Goal: Information Seeking & Learning: Learn about a topic

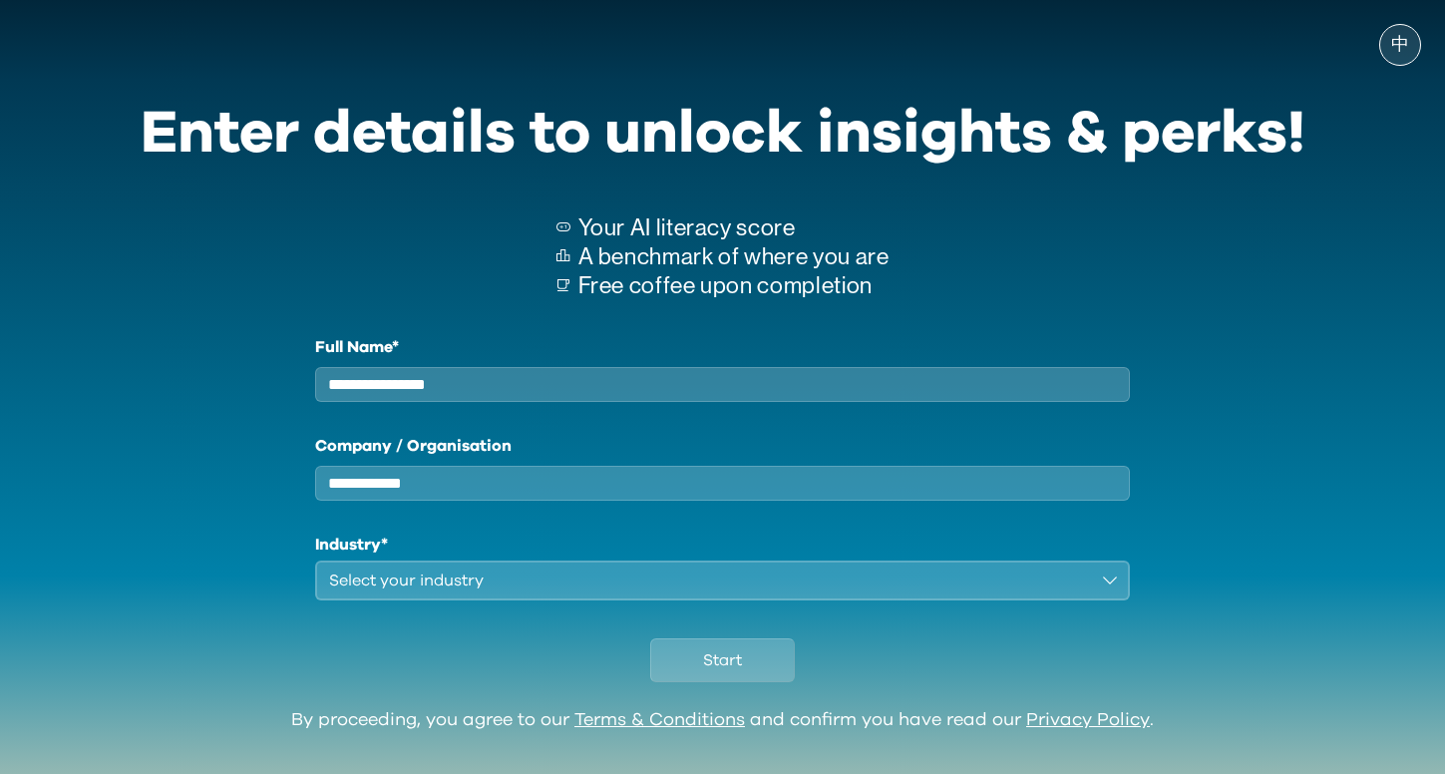
type input "**********"
type input "****"
click at [670, 592] on div "Select your industry" at bounding box center [709, 581] width 760 height 24
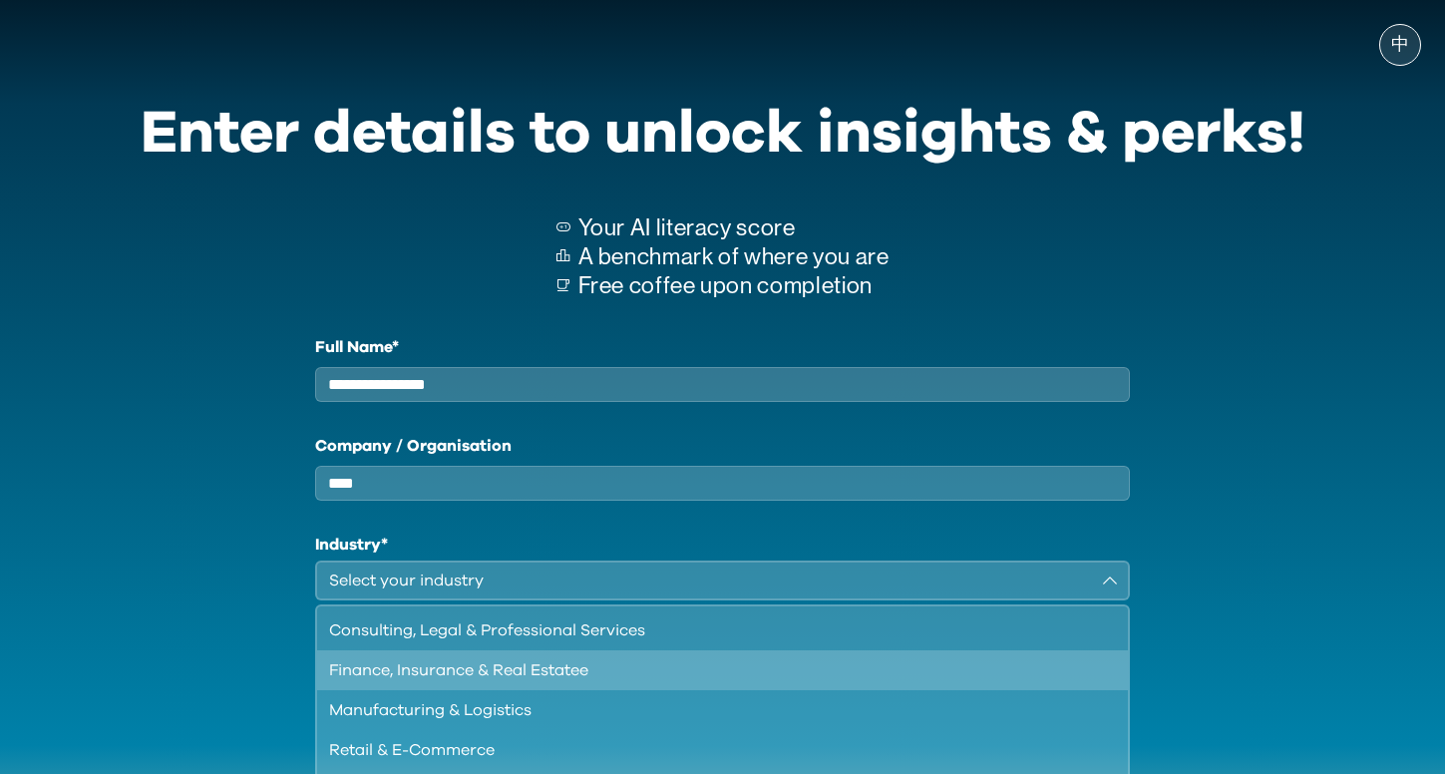
click at [631, 682] on div "Finance, Insurance & Real Estatee" at bounding box center [711, 670] width 764 height 24
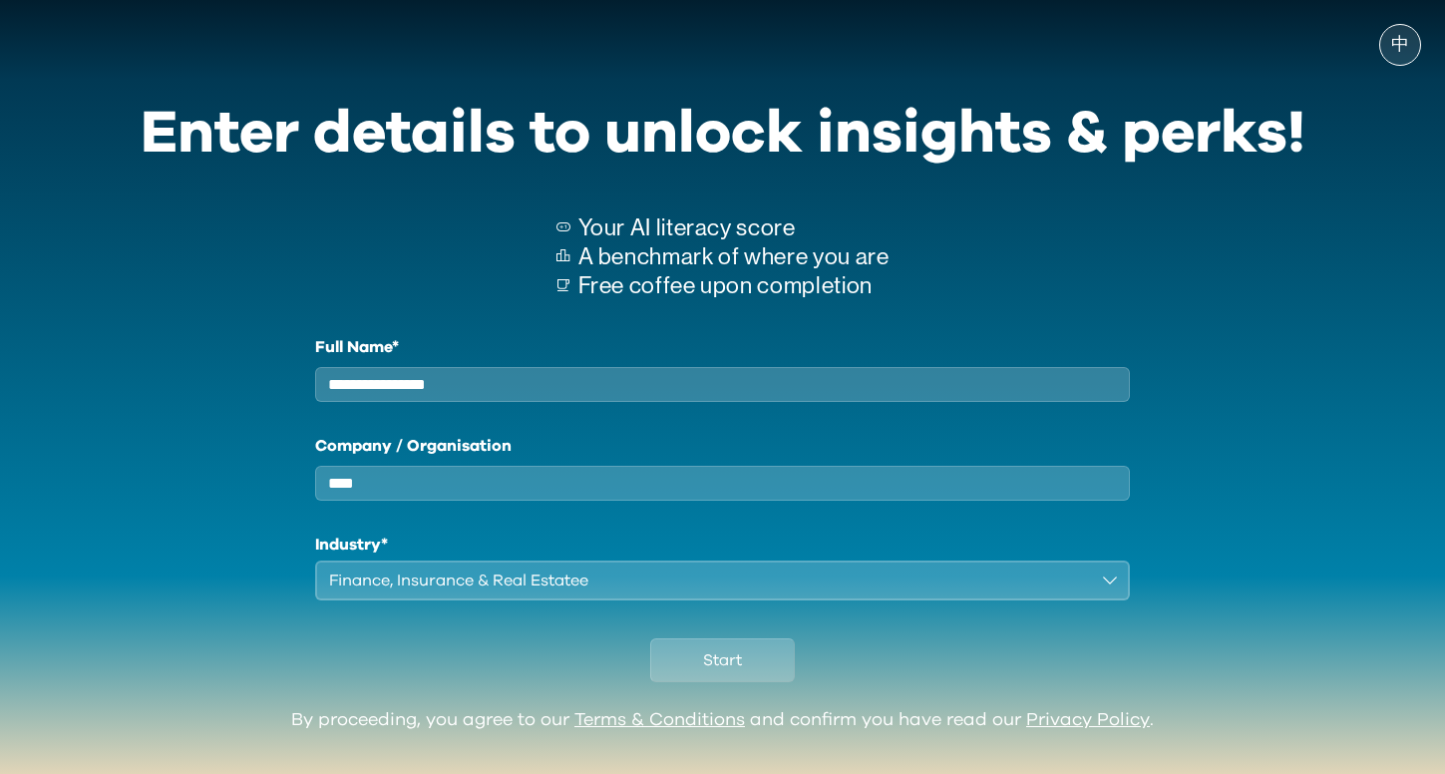
click at [942, 675] on div "Start" at bounding box center [723, 655] width 1165 height 110
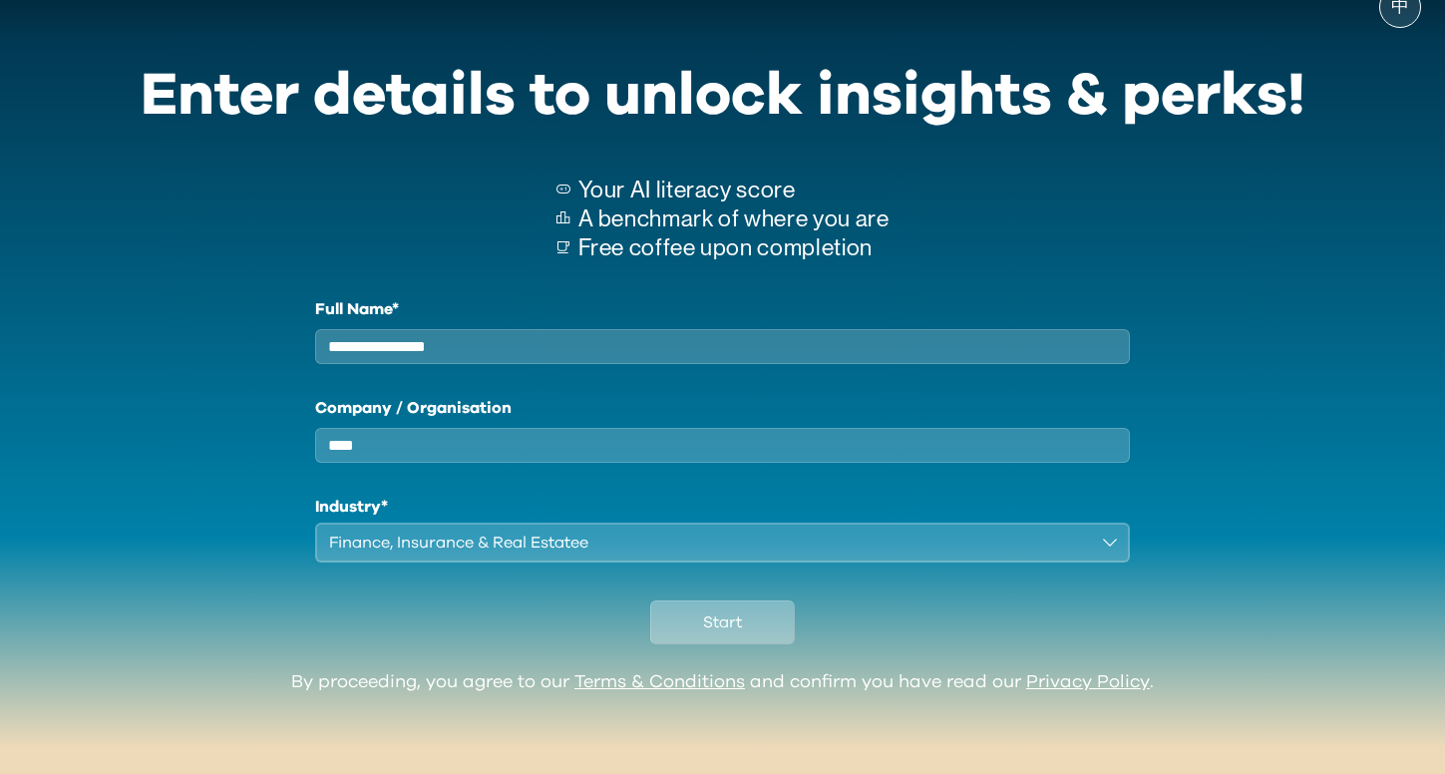
scroll to position [53, 0]
click at [712, 618] on span "Start" at bounding box center [722, 622] width 39 height 24
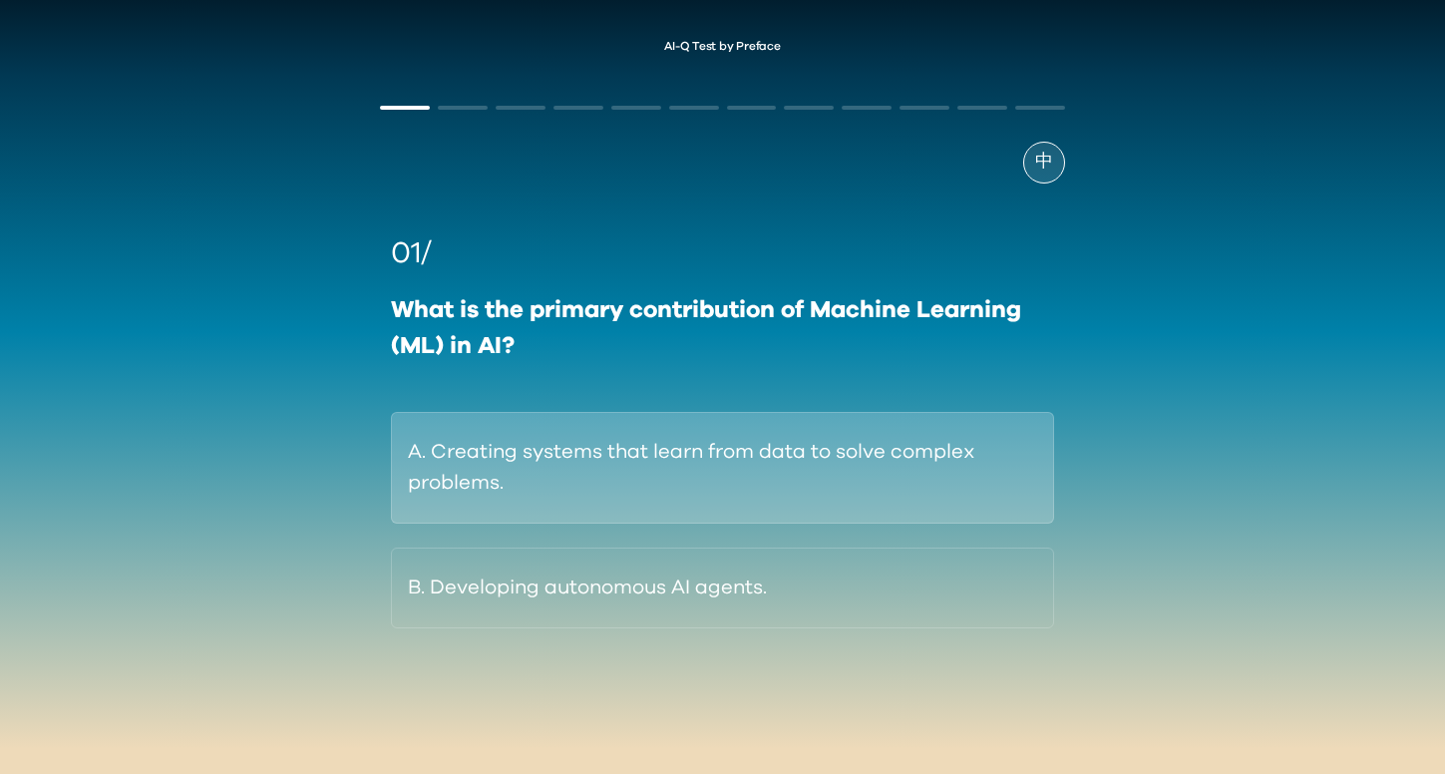
click at [747, 459] on button "A. Creating systems that learn from data to solve complex problems." at bounding box center [722, 468] width 662 height 112
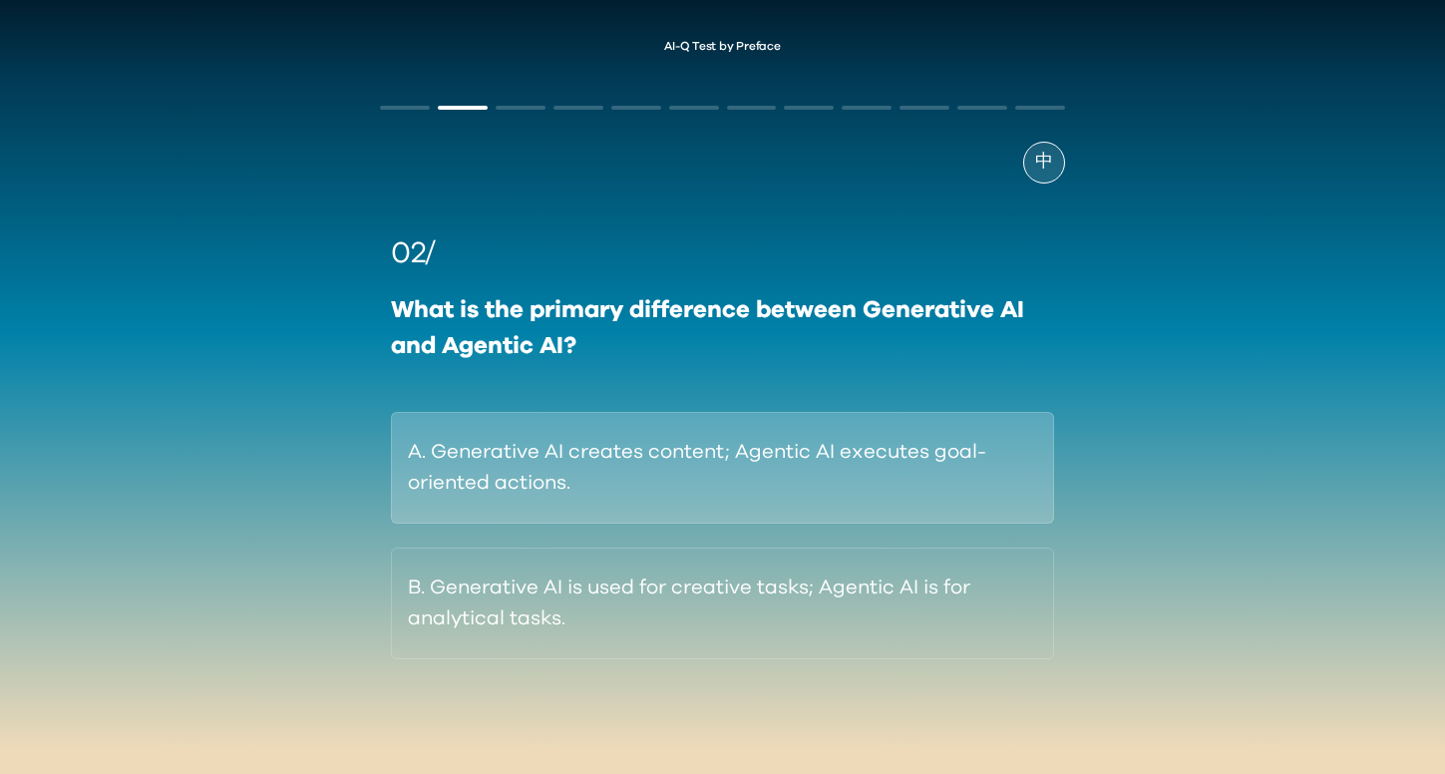
click at [708, 491] on button "A. Generative AI creates content; Agentic AI executes goal-oriented actions." at bounding box center [722, 468] width 662 height 112
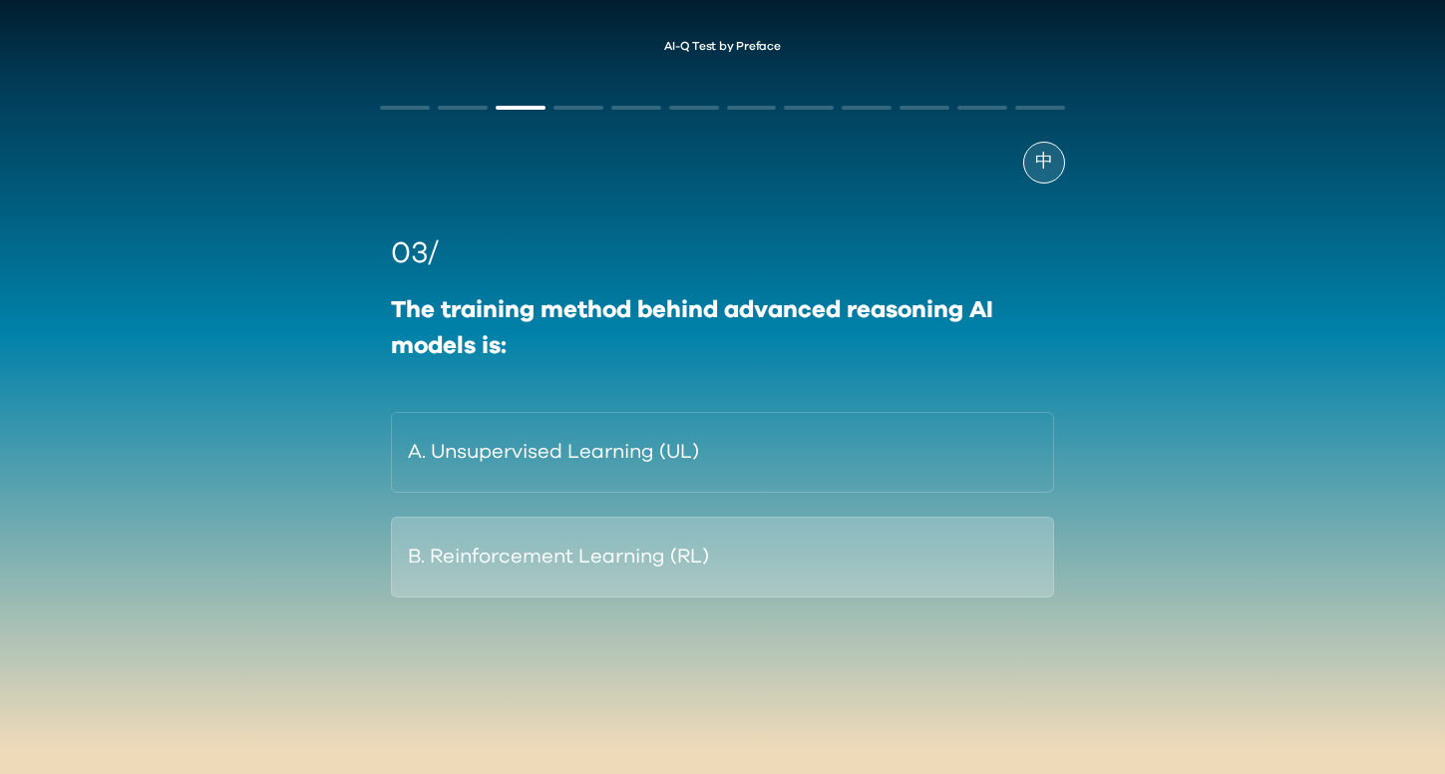
click at [671, 554] on button "B. Reinforcement Learning (RL)" at bounding box center [722, 557] width 662 height 81
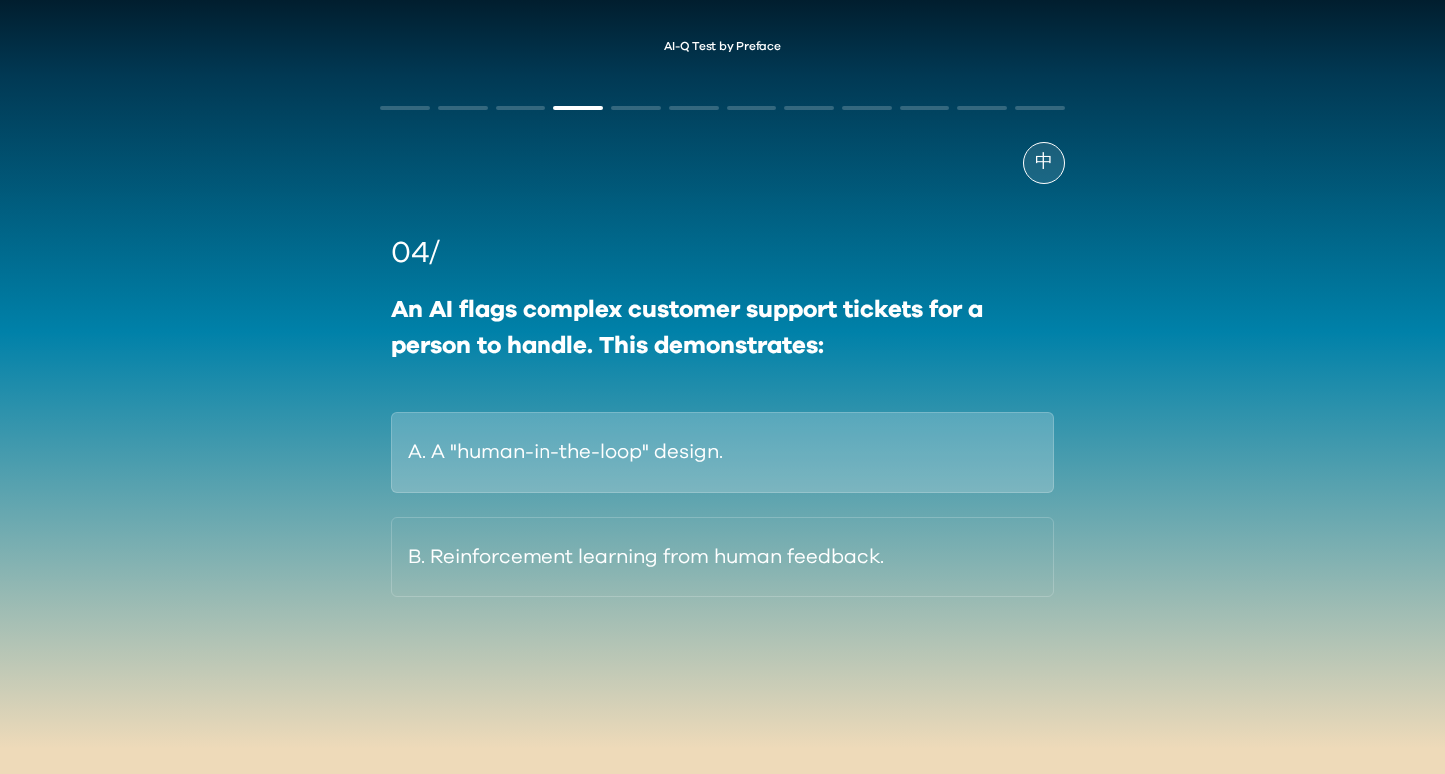
click at [723, 453] on button "A. A "human-in-the-loop" design." at bounding box center [722, 452] width 662 height 81
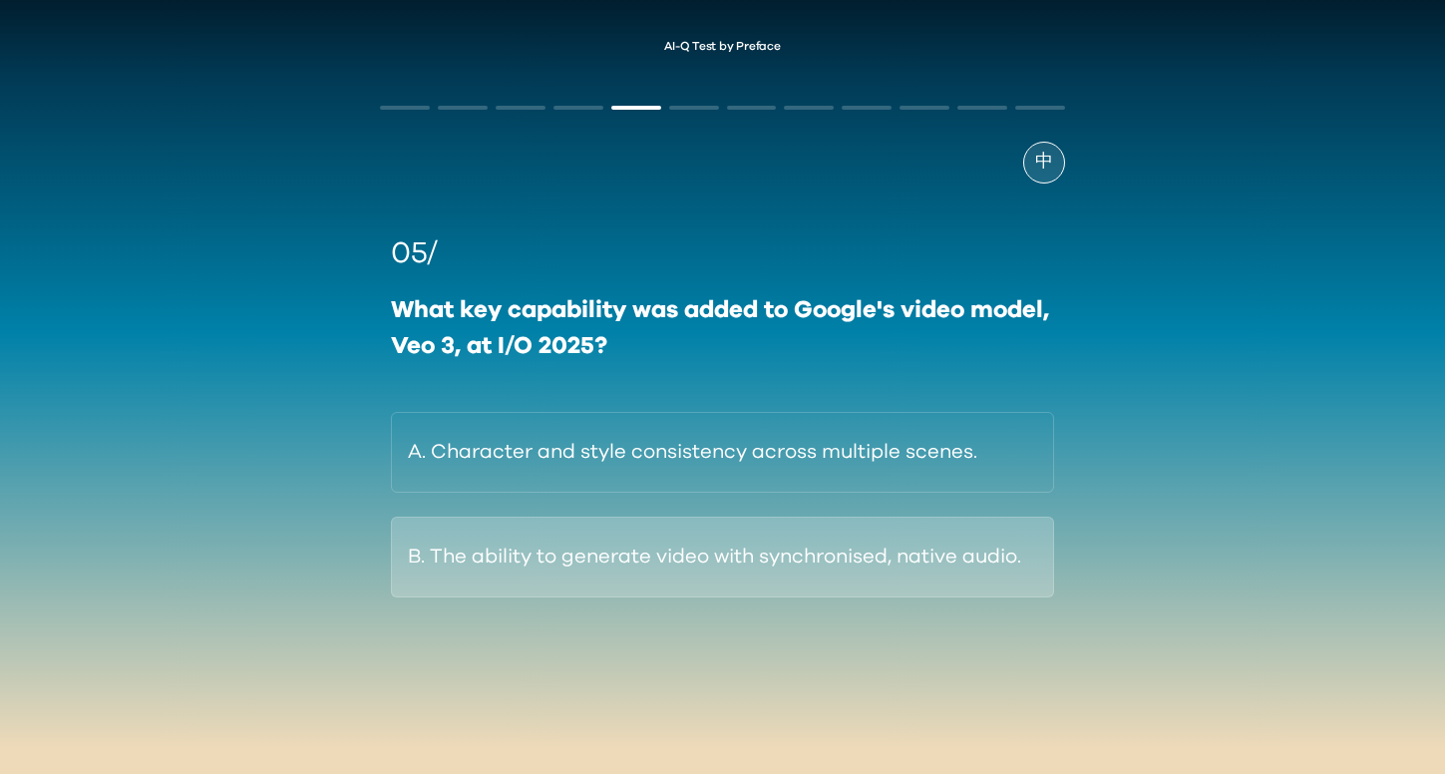
click at [745, 553] on button "B. The ability to generate video with synchronised, native audio." at bounding box center [722, 557] width 662 height 81
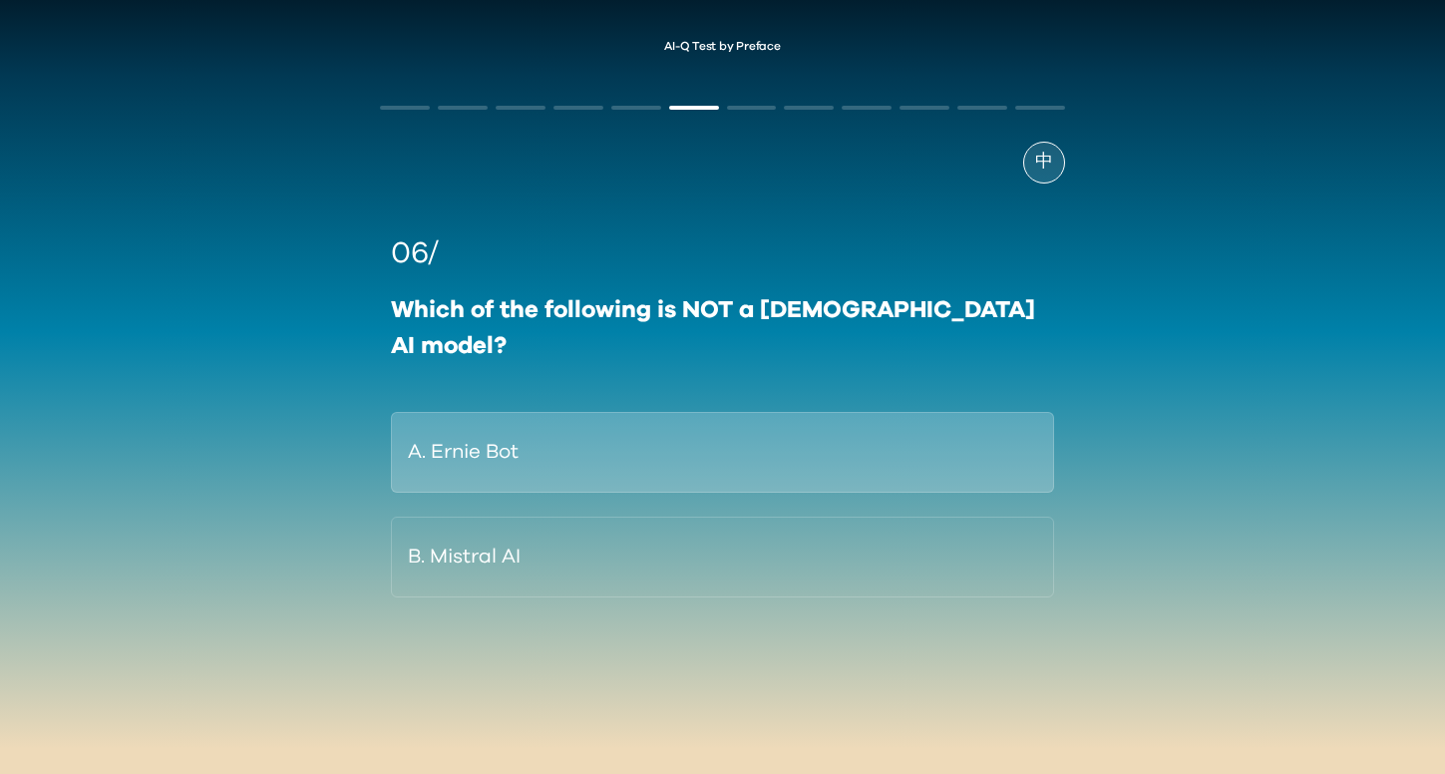
click at [837, 419] on button "A. Ernie Bot" at bounding box center [722, 452] width 662 height 81
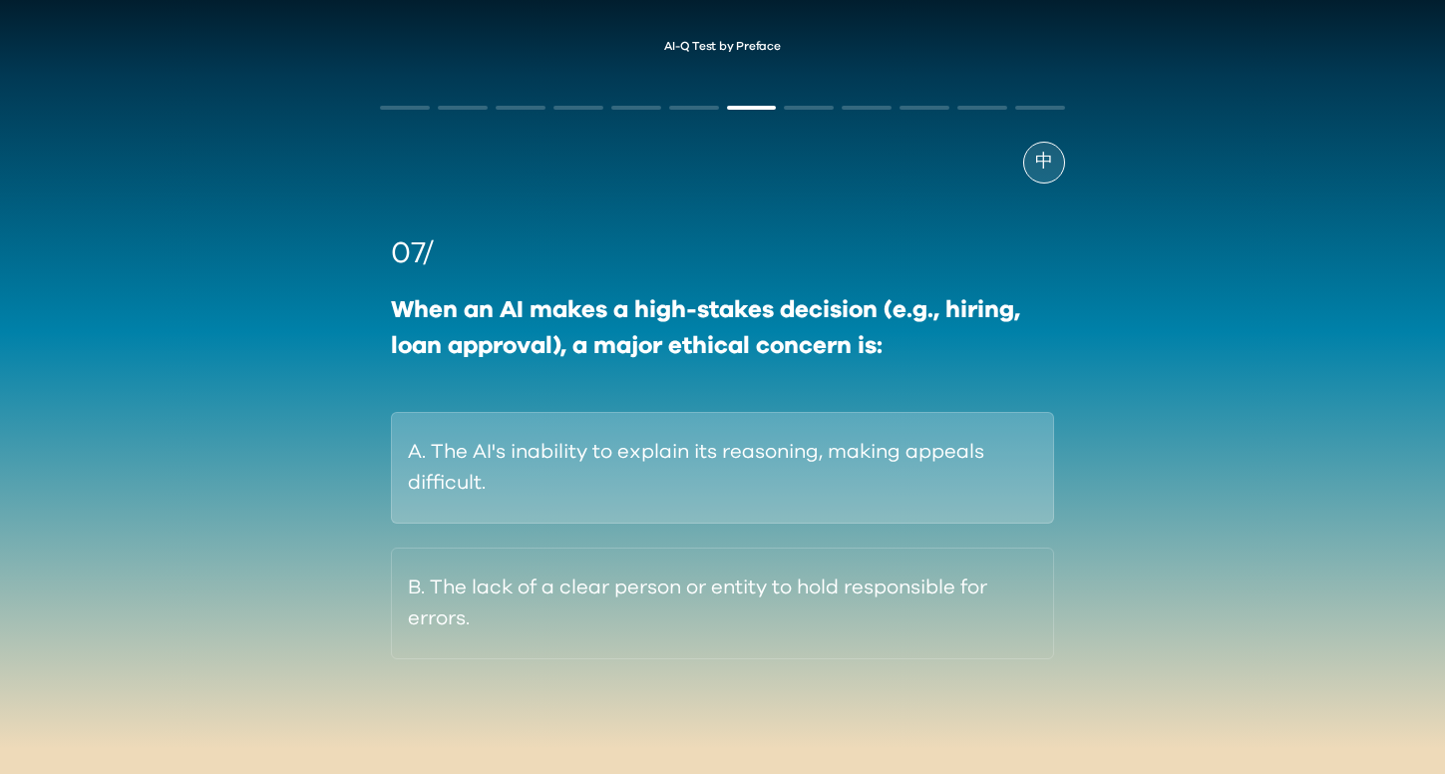
click at [670, 477] on button "A. The AI's inability to explain its reasoning, making appeals difficult." at bounding box center [722, 468] width 662 height 112
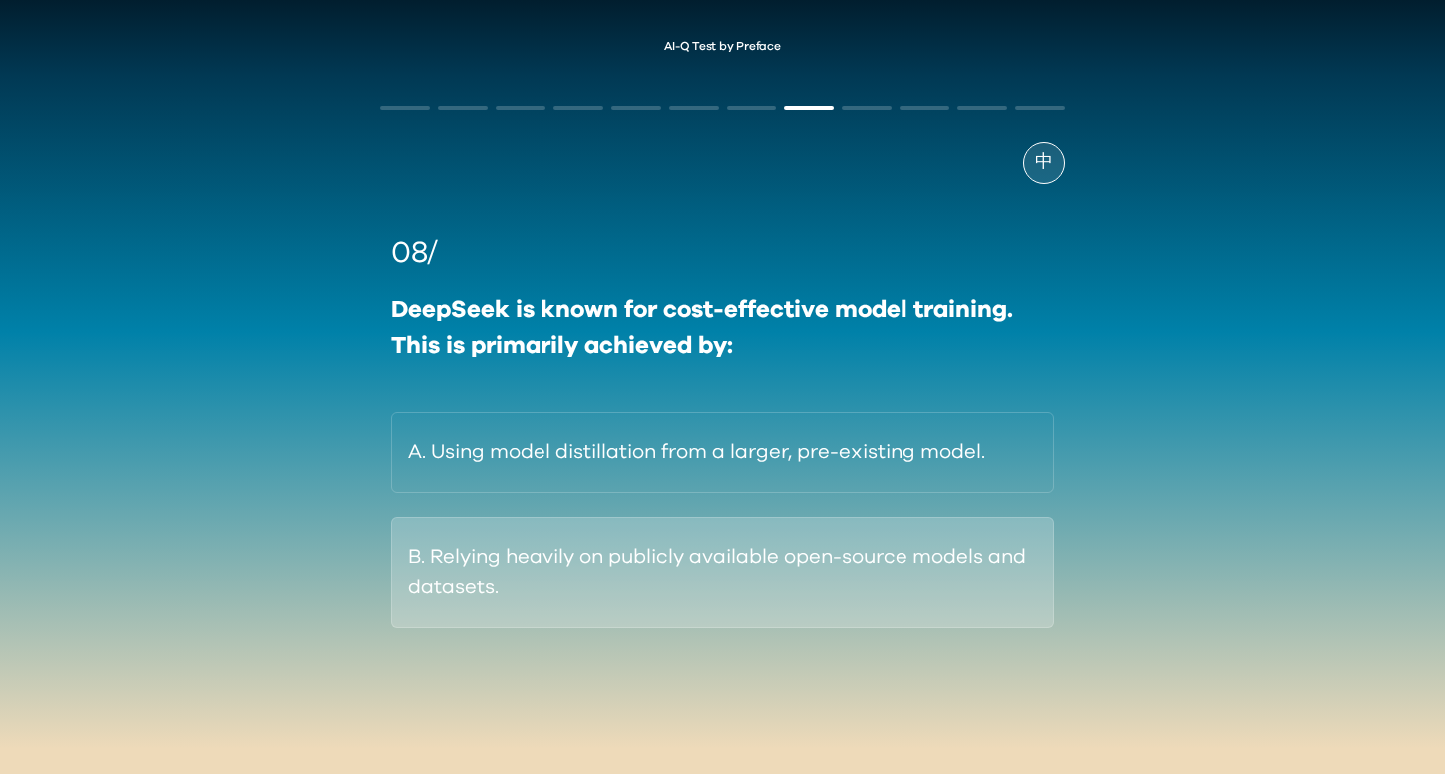
click at [756, 562] on button "B. Relying heavily on publicly available open-source models and datasets." at bounding box center [722, 573] width 662 height 112
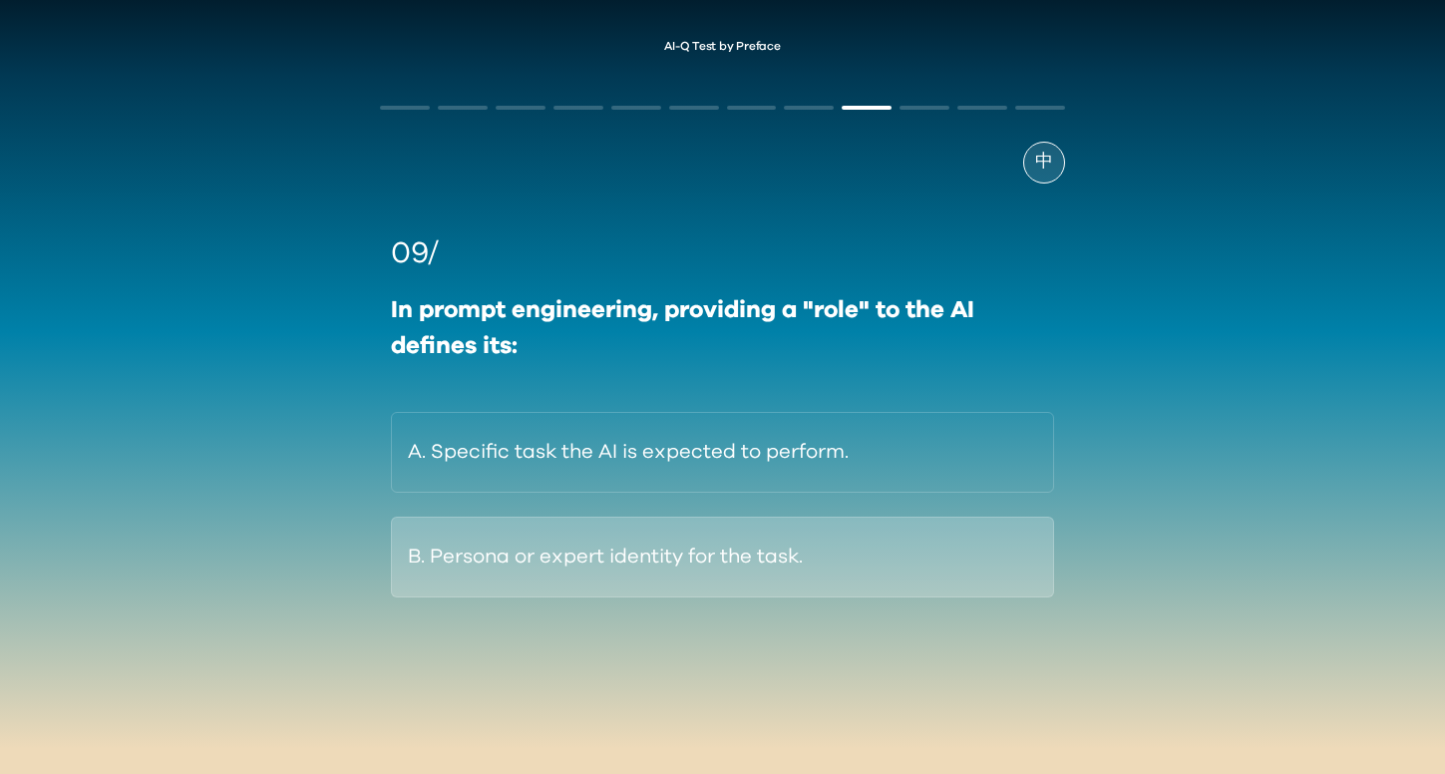
click at [731, 572] on button "B. Persona or expert identity for the task." at bounding box center [722, 557] width 662 height 81
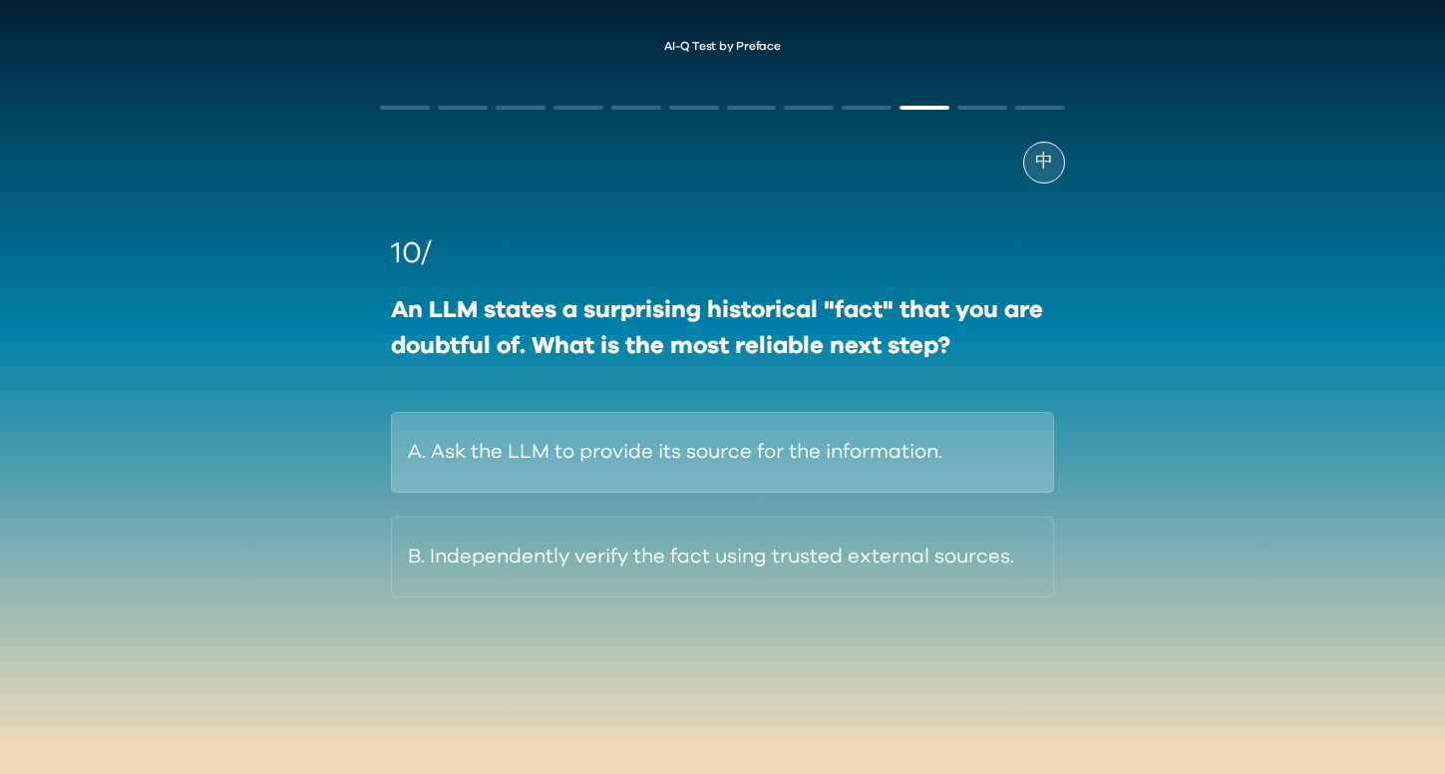
click at [723, 466] on button "A. Ask the LLM to provide its source for the information." at bounding box center [722, 452] width 662 height 81
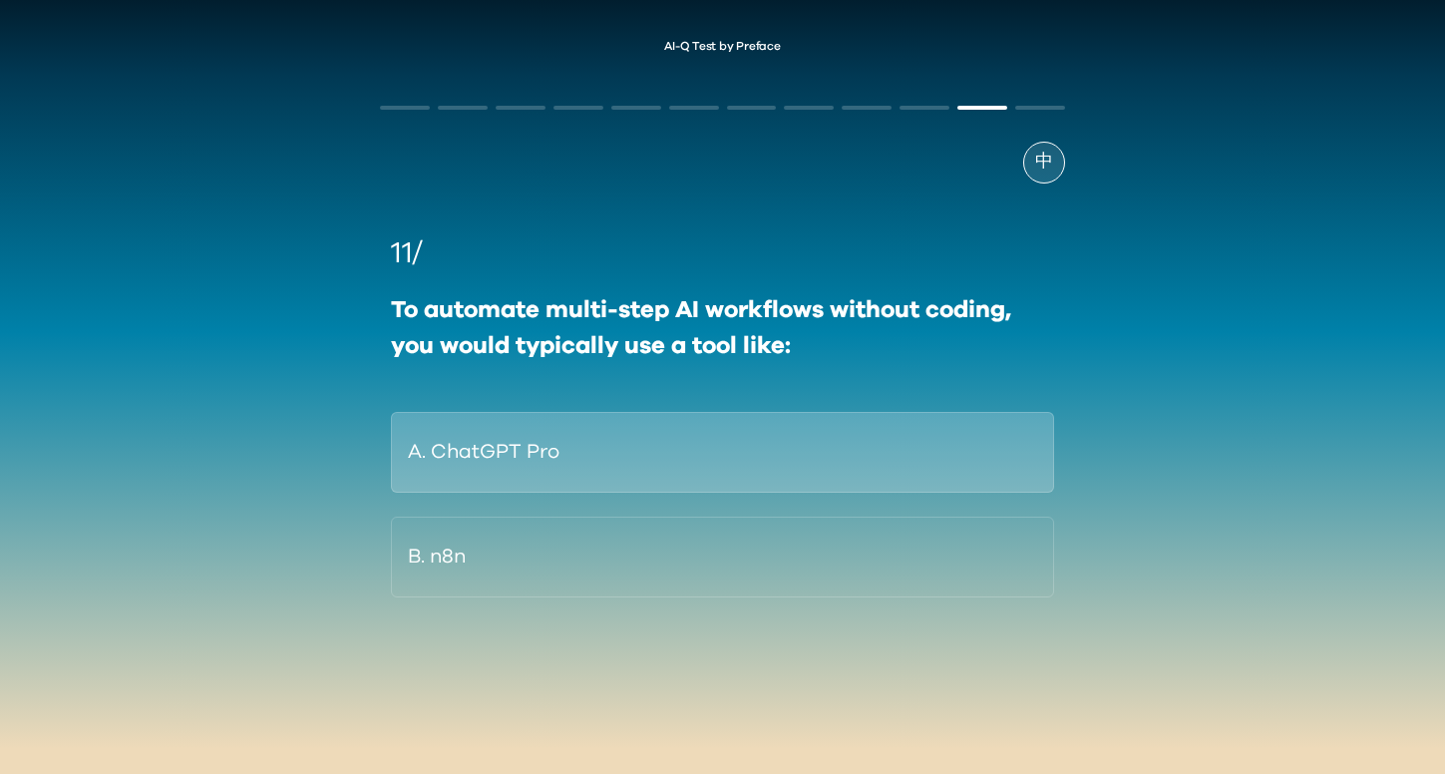
click at [721, 448] on button "A. ChatGPT Pro" at bounding box center [722, 452] width 662 height 81
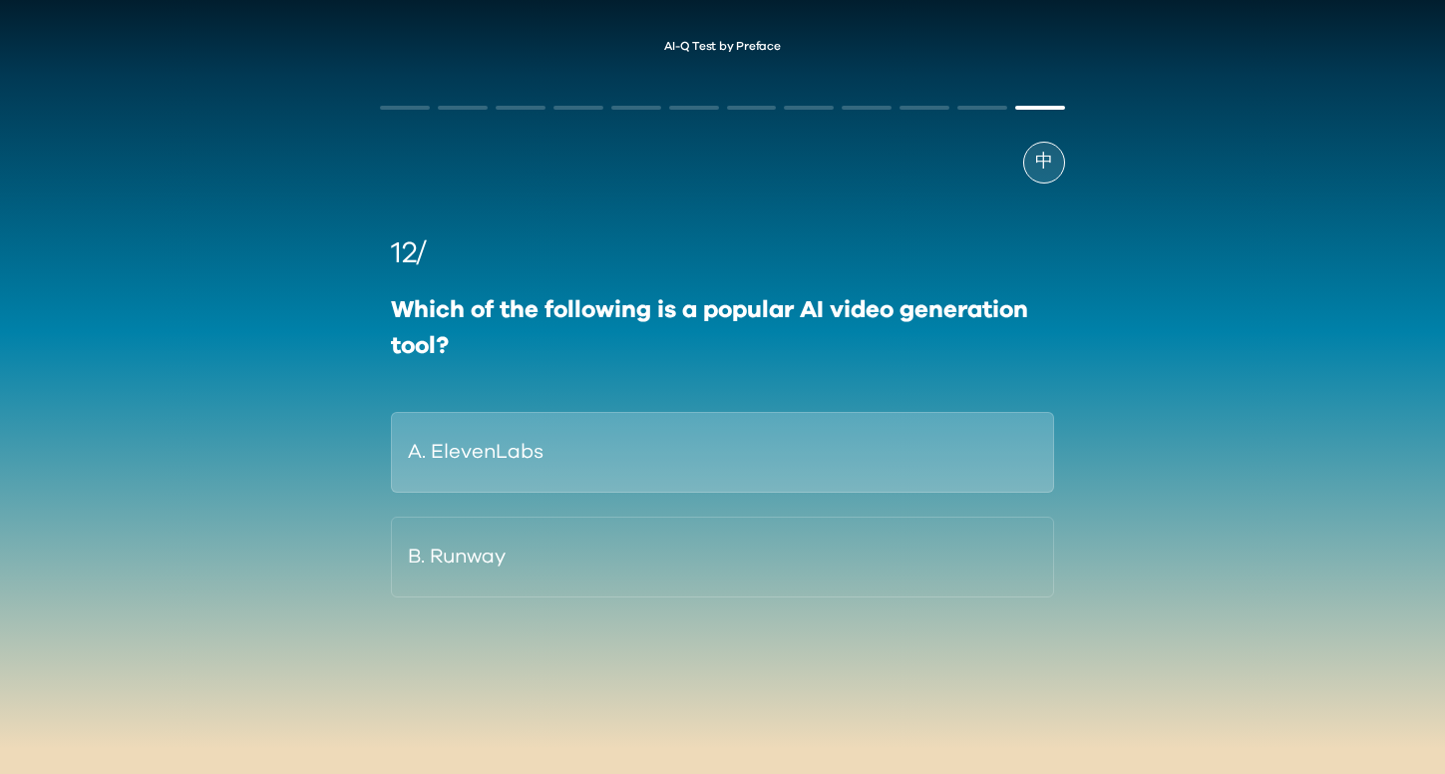
click at [682, 467] on button "A. ElevenLabs" at bounding box center [722, 452] width 662 height 81
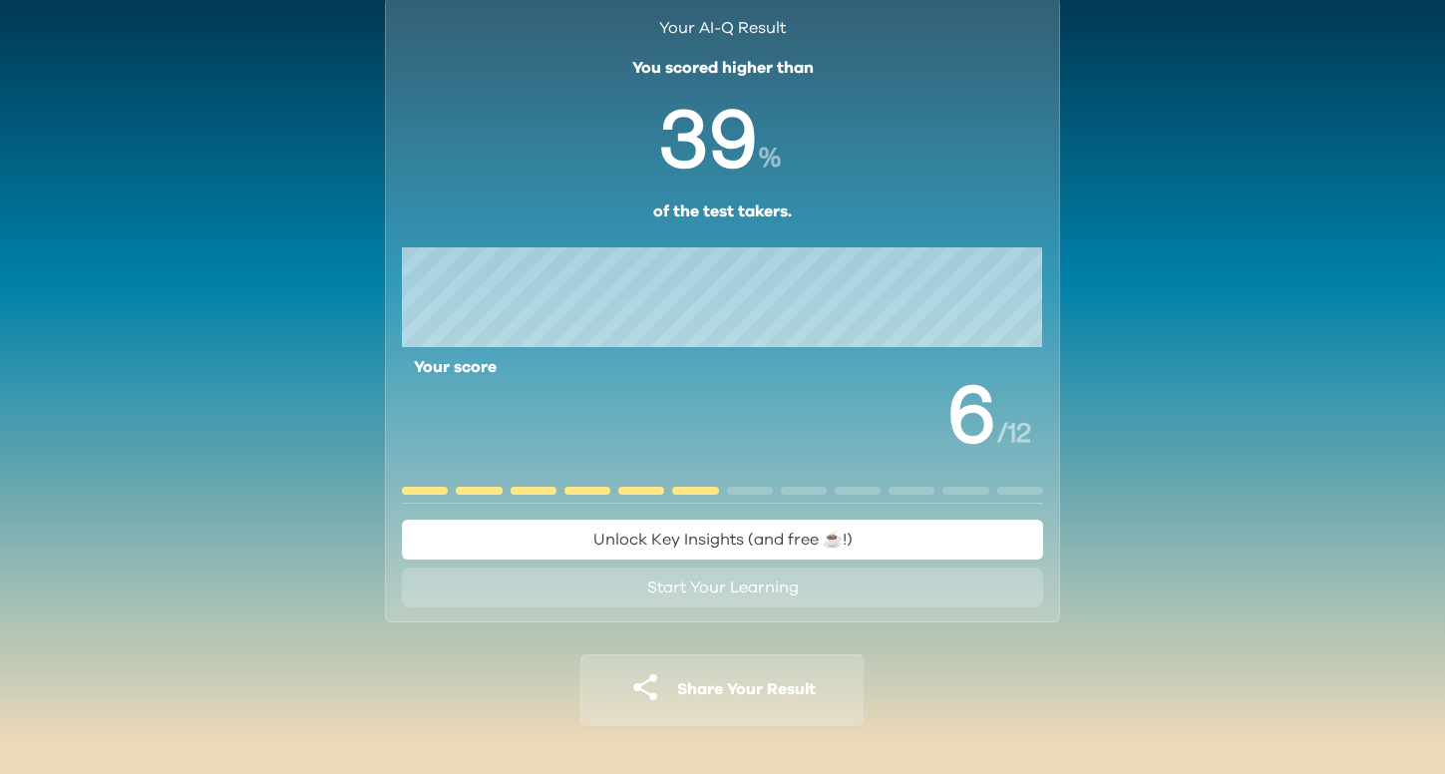
scroll to position [84, 0]
click at [692, 551] on span "Unlock Key Insights (and free ☕️!)" at bounding box center [722, 541] width 259 height 24
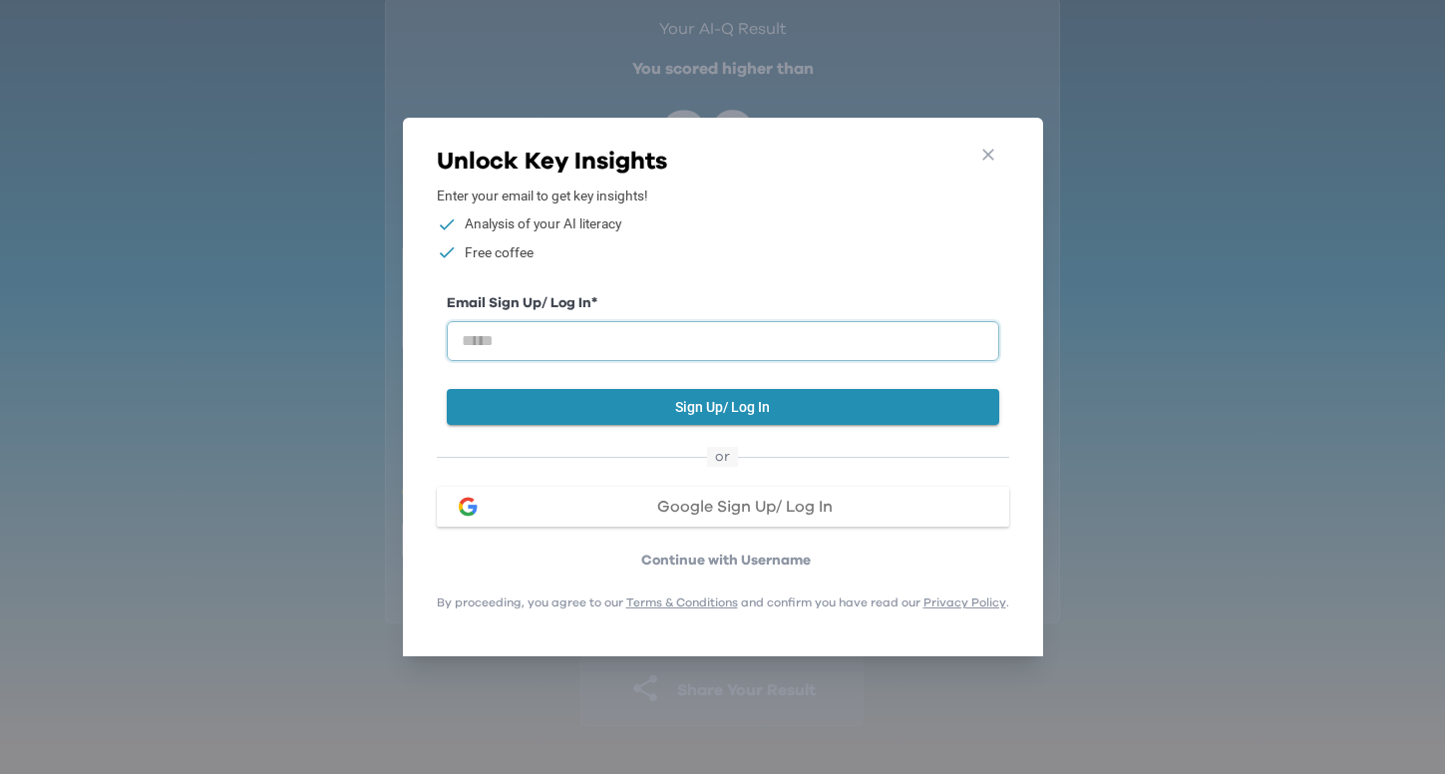
click at [605, 349] on input "email" at bounding box center [723, 341] width 553 height 40
type input "**********"
click at [669, 408] on button "Sign Up/ Log In" at bounding box center [723, 407] width 553 height 37
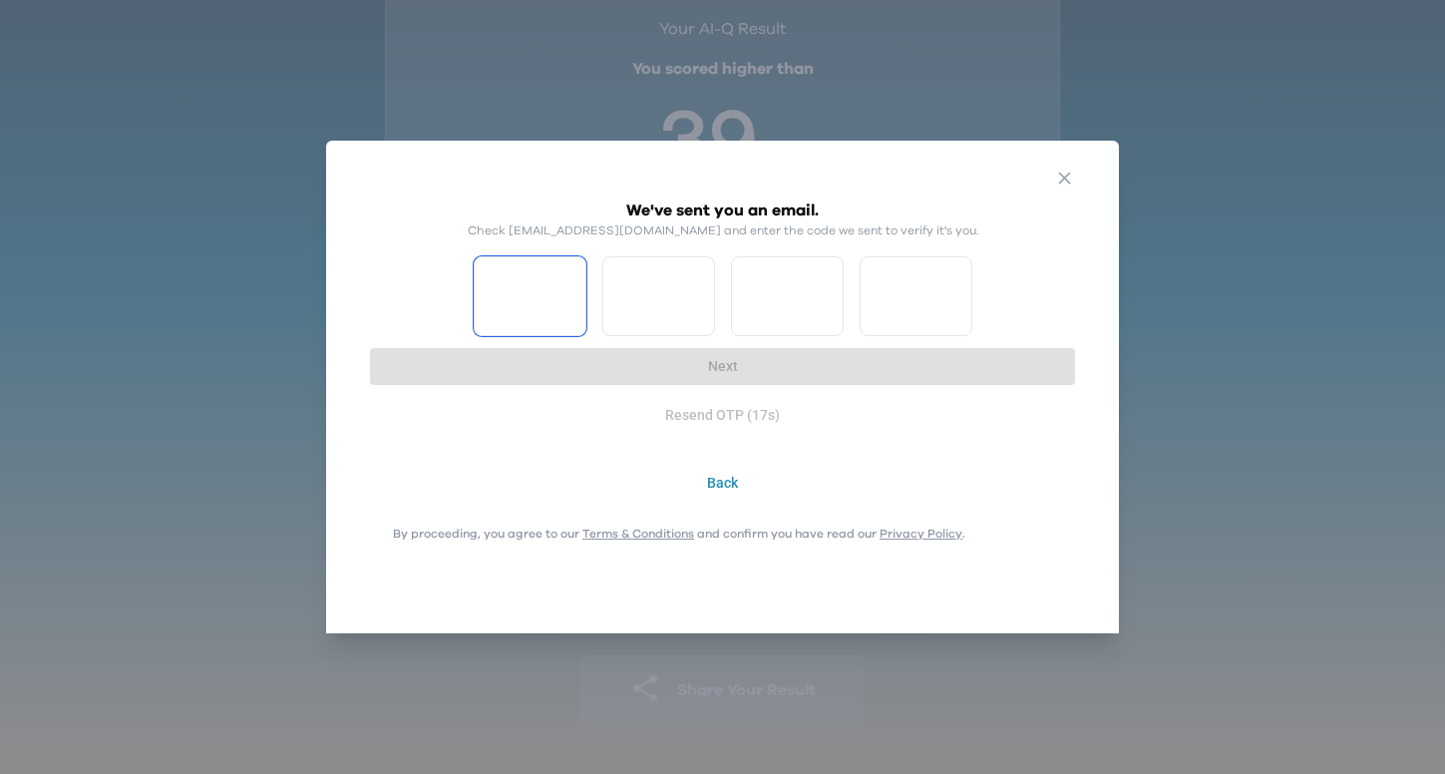
click at [529, 279] on input "Please enter OTP character 1" at bounding box center [530, 296] width 113 height 80
click at [376, 286] on div "We've sent you an email. Check rohitderozario@gmail.com and enter the code we s…" at bounding box center [722, 267] width 705 height 138
click at [719, 478] on button "Back" at bounding box center [722, 483] width 725 height 37
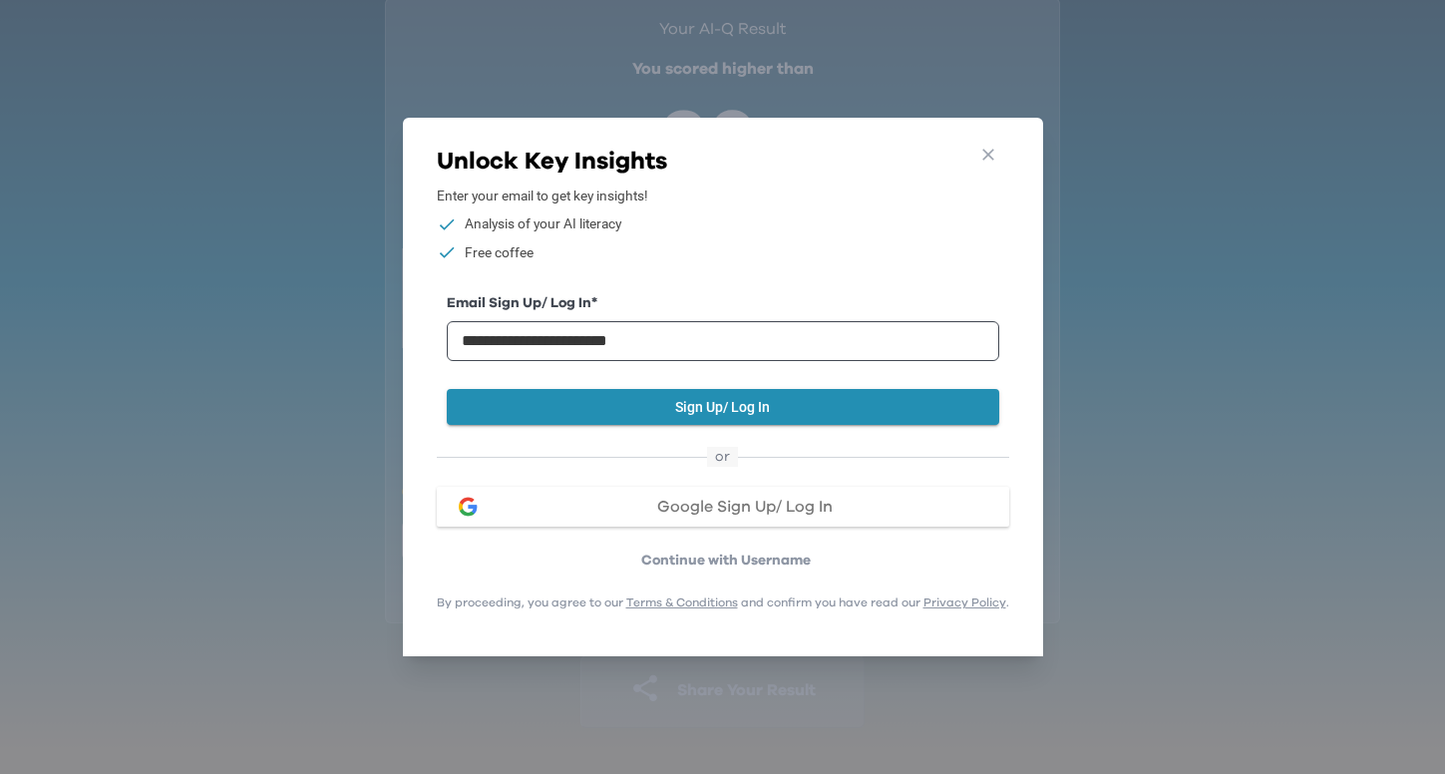
click at [728, 503] on span "Google Sign Up/ Log In" at bounding box center [745, 507] width 176 height 16
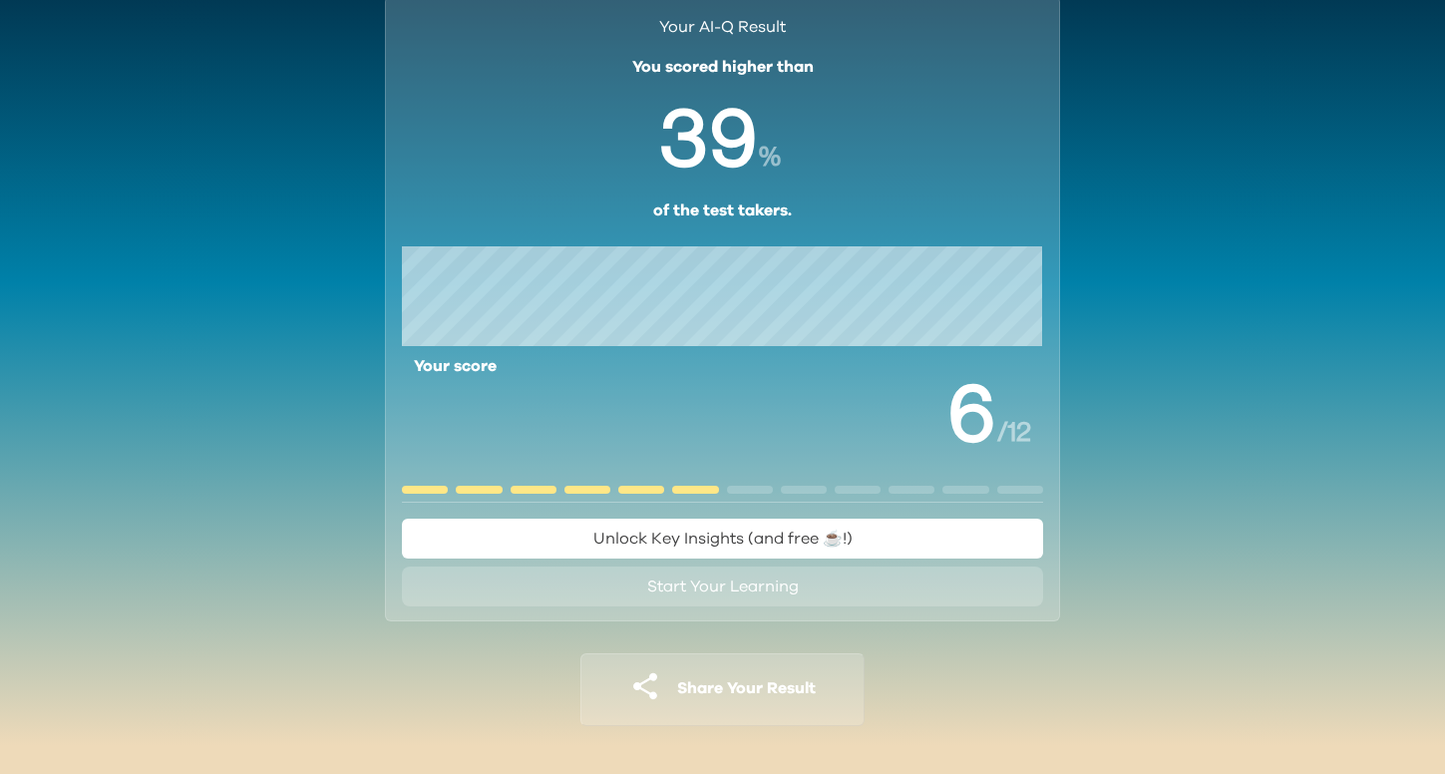
scroll to position [84, 0]
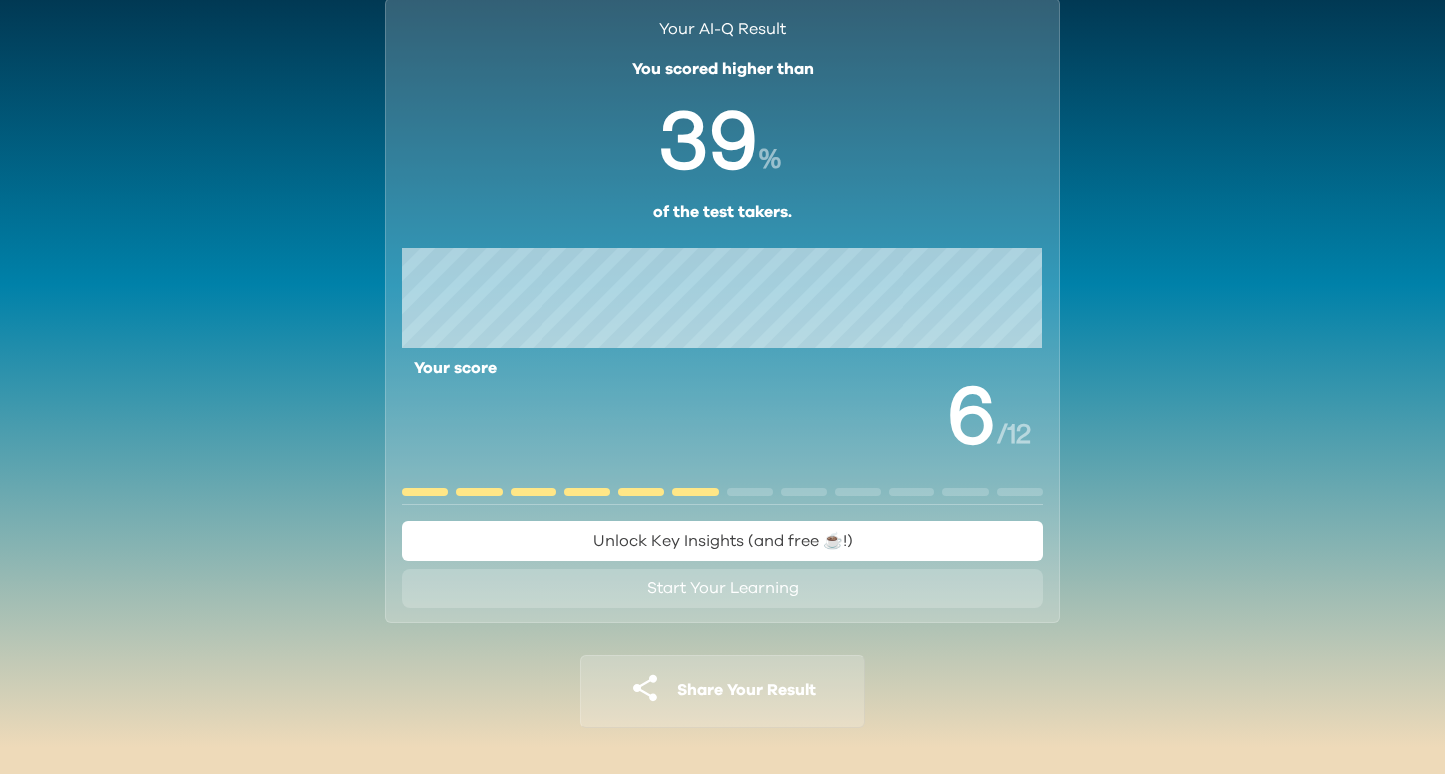
click at [723, 545] on span "Unlock Key Insights (and free ☕️!)" at bounding box center [722, 541] width 259 height 16
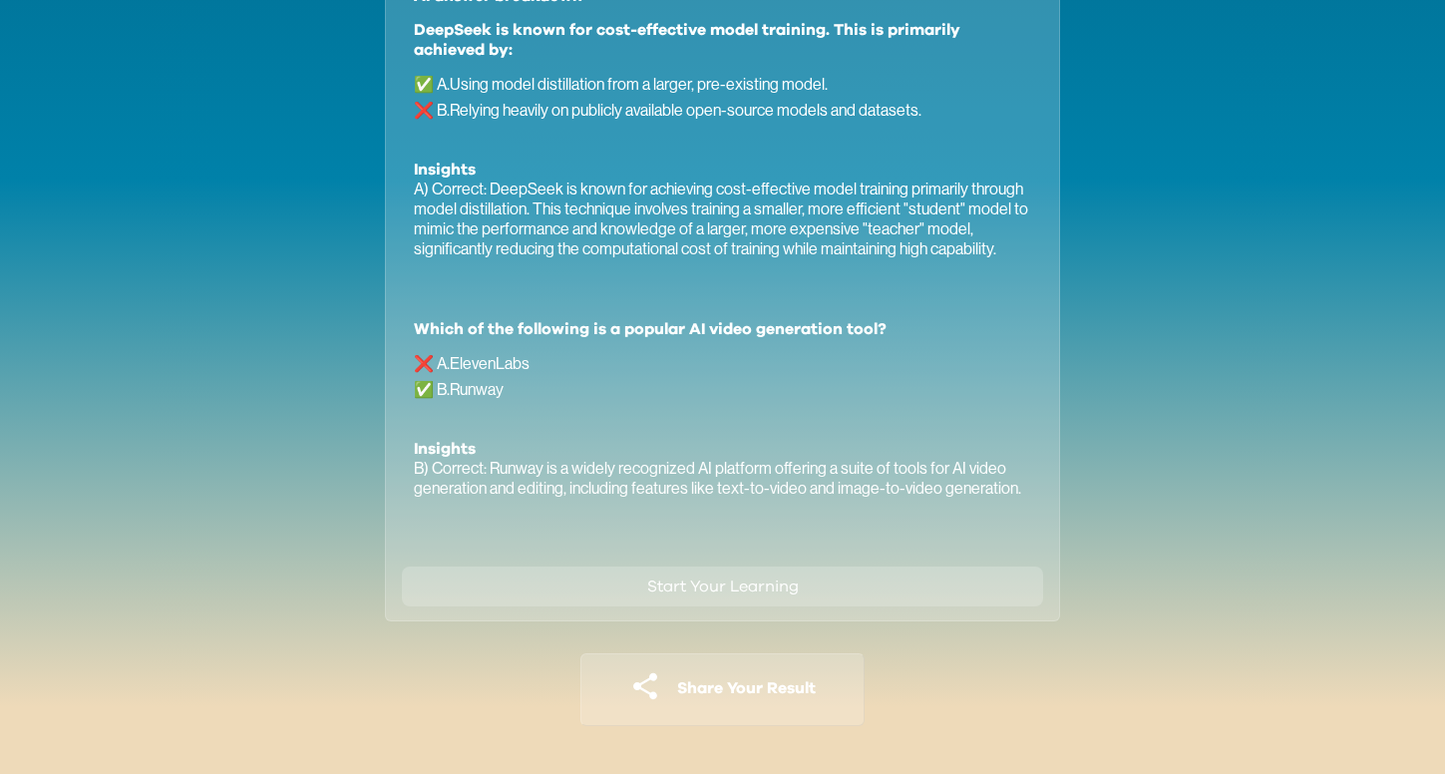
scroll to position [1271, 0]
click at [725, 596] on span "Start Your Learning" at bounding box center [723, 589] width 152 height 24
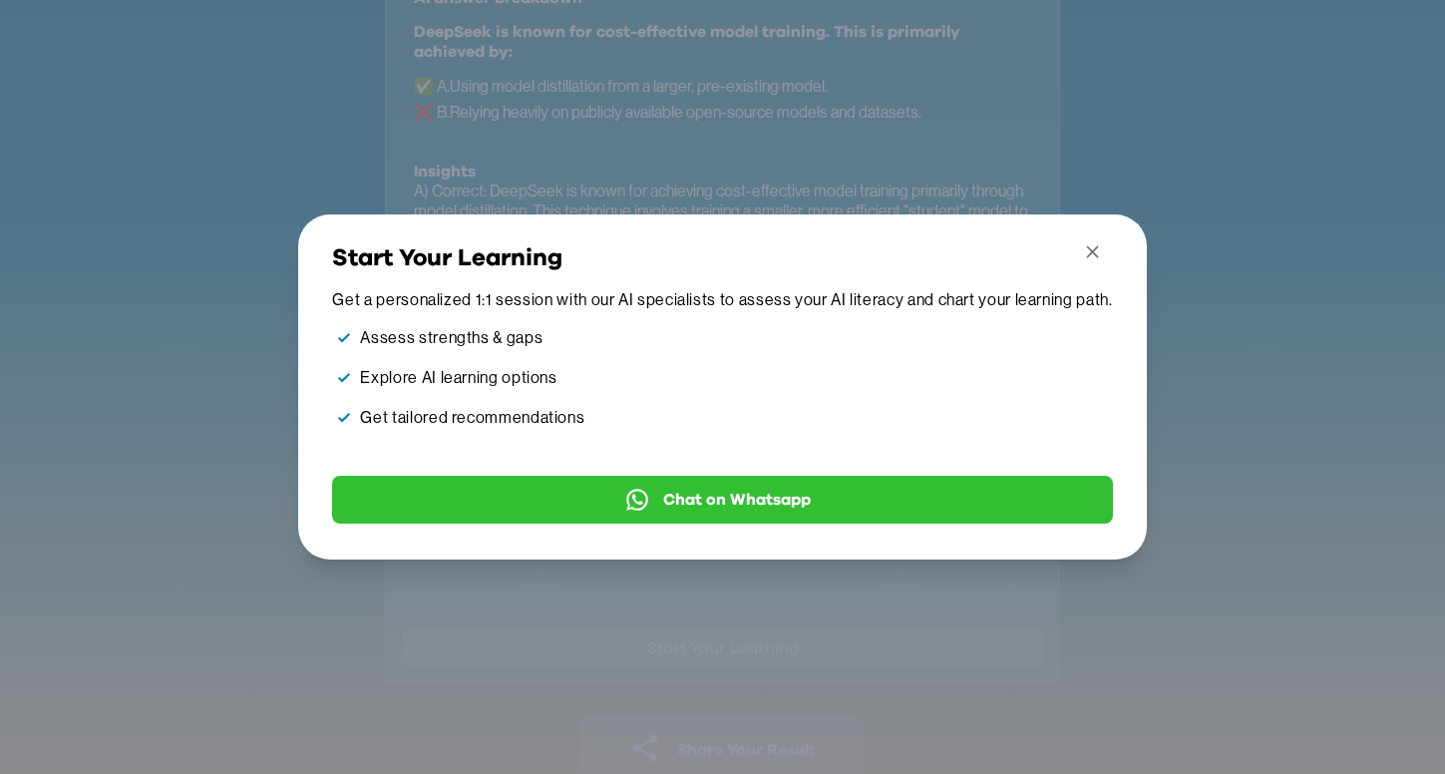
click at [1092, 253] on icon "button" at bounding box center [1092, 251] width 21 height 21
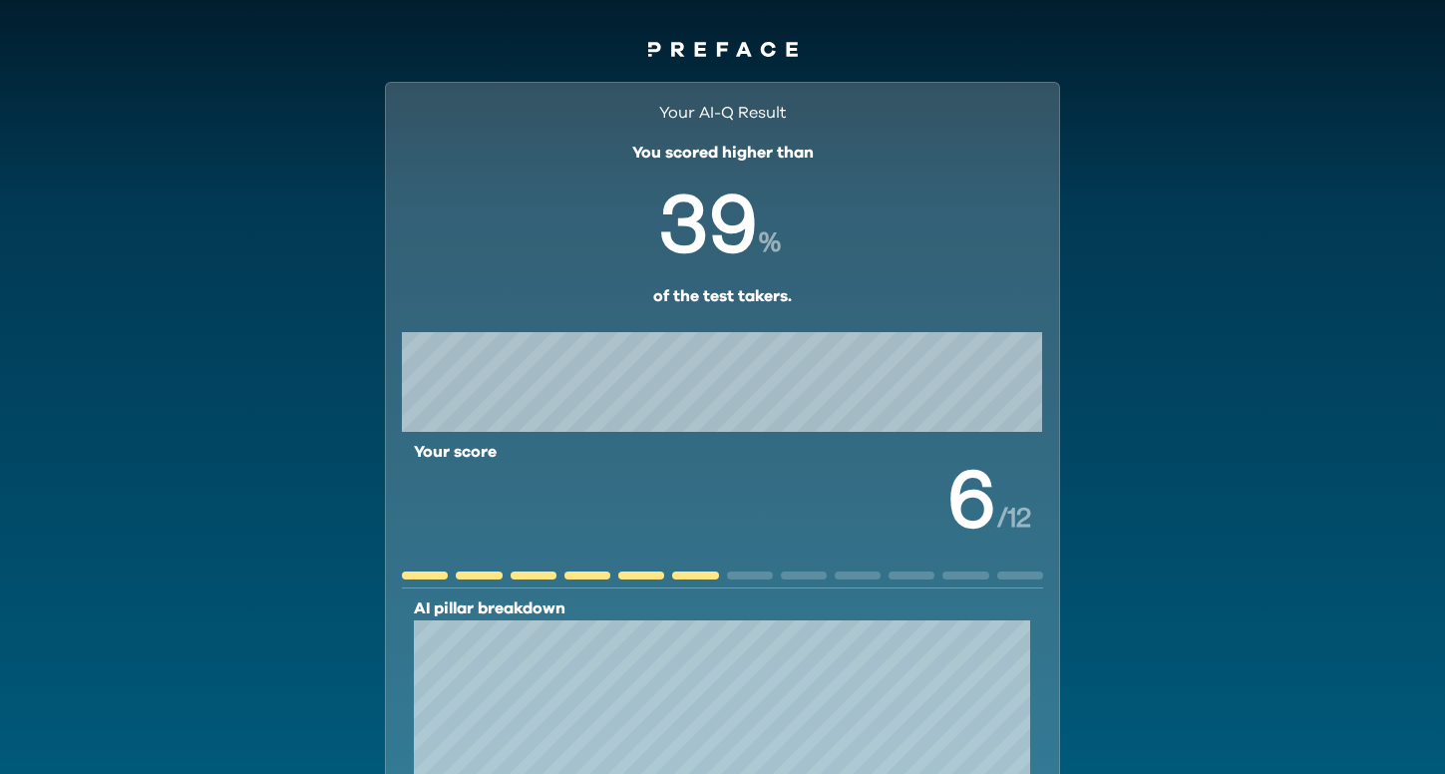
scroll to position [0, 0]
